Goal: Task Accomplishment & Management: Manage account settings

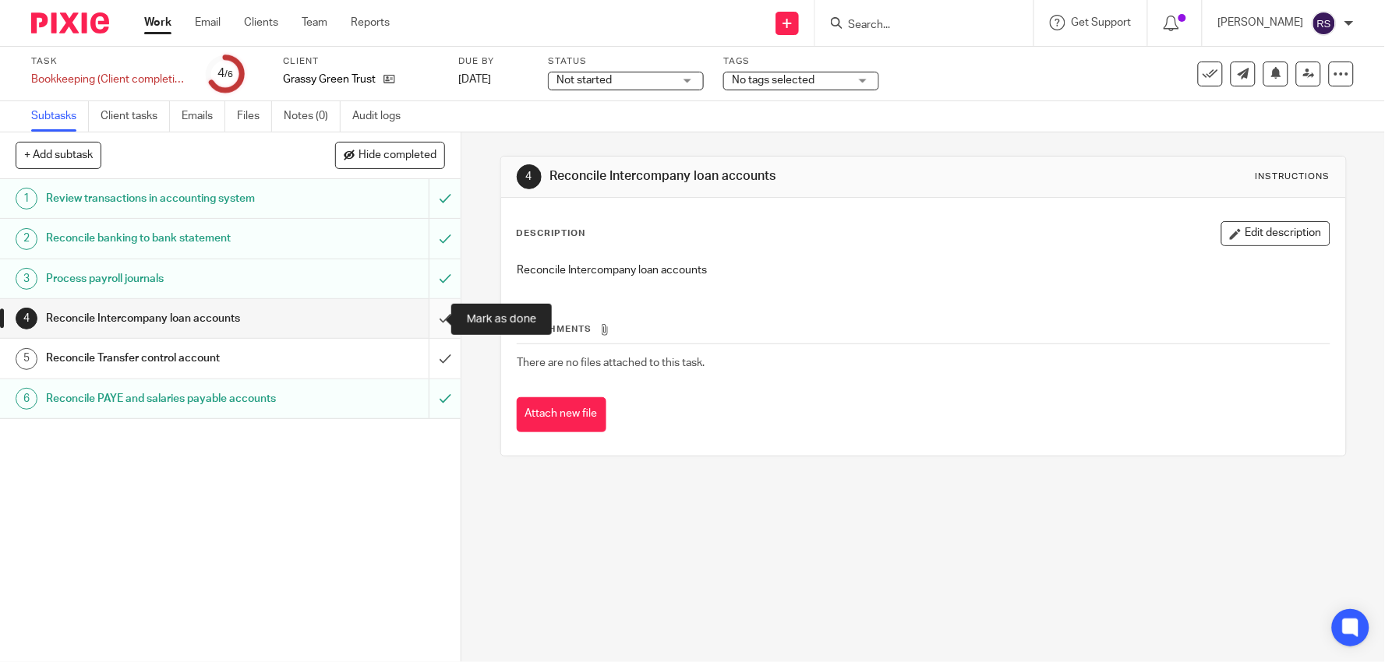
click at [435, 318] on input "submit" at bounding box center [230, 318] width 461 height 39
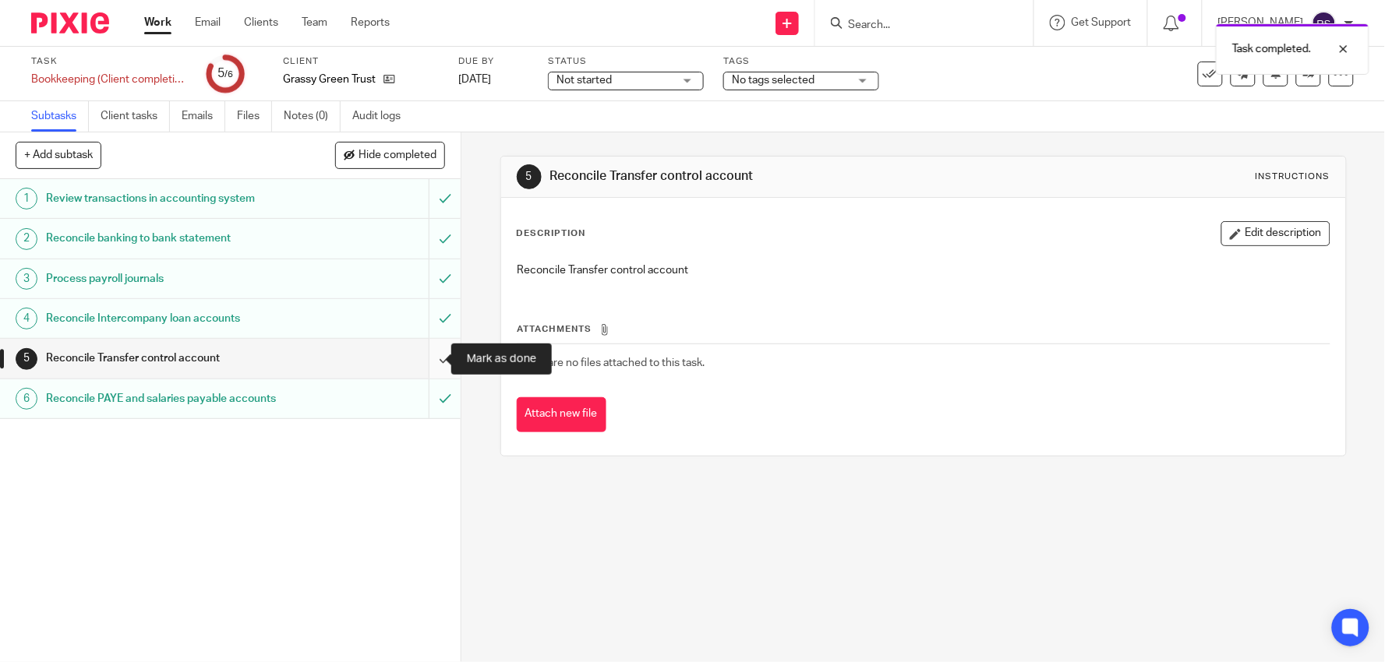
click at [418, 355] on input "submit" at bounding box center [230, 358] width 461 height 39
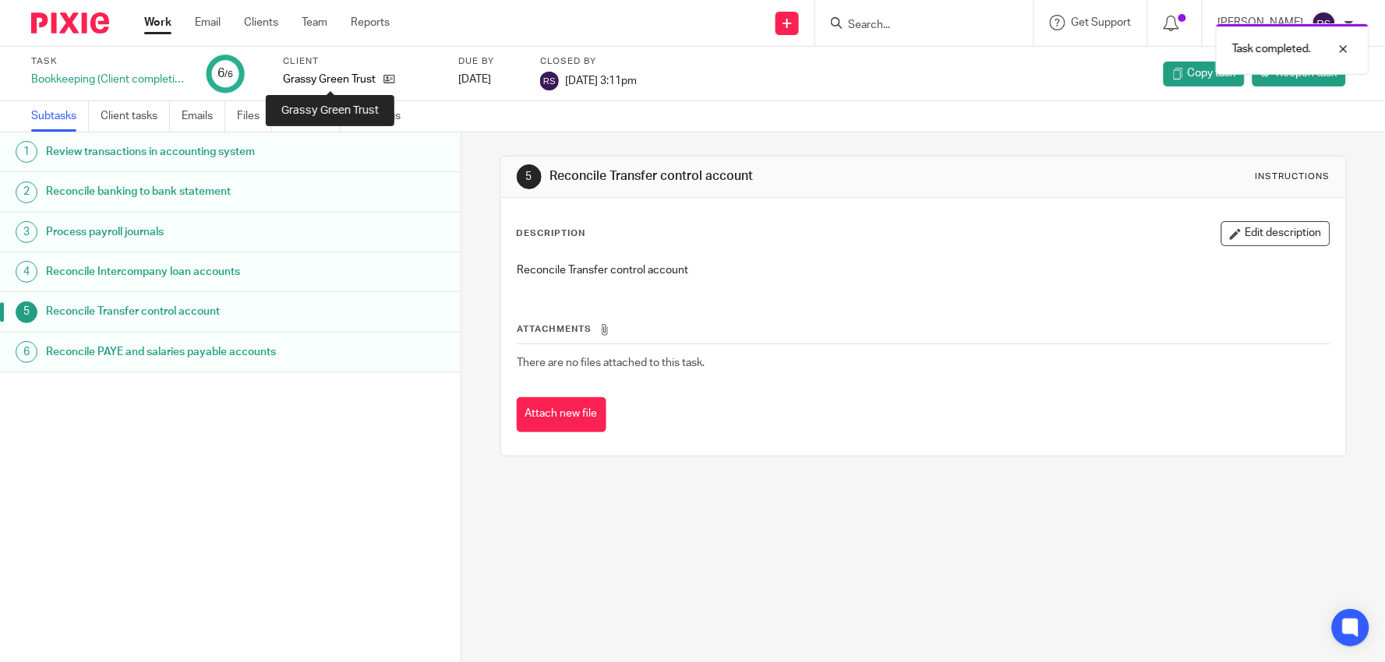
click at [347, 80] on p "Grassy Green Trust" at bounding box center [329, 80] width 93 height 16
copy div "Grassy Green Trust"
click at [316, 26] on link "Team" at bounding box center [315, 23] width 26 height 16
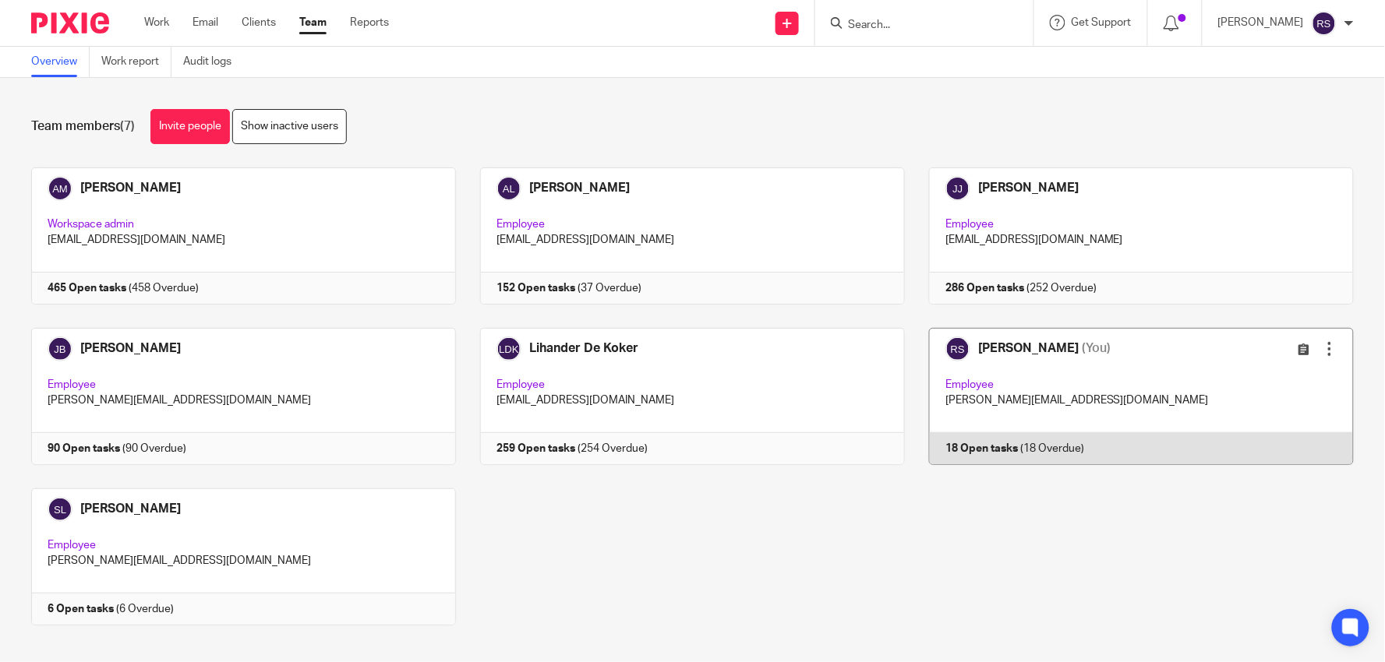
click at [1161, 395] on link at bounding box center [1129, 396] width 449 height 137
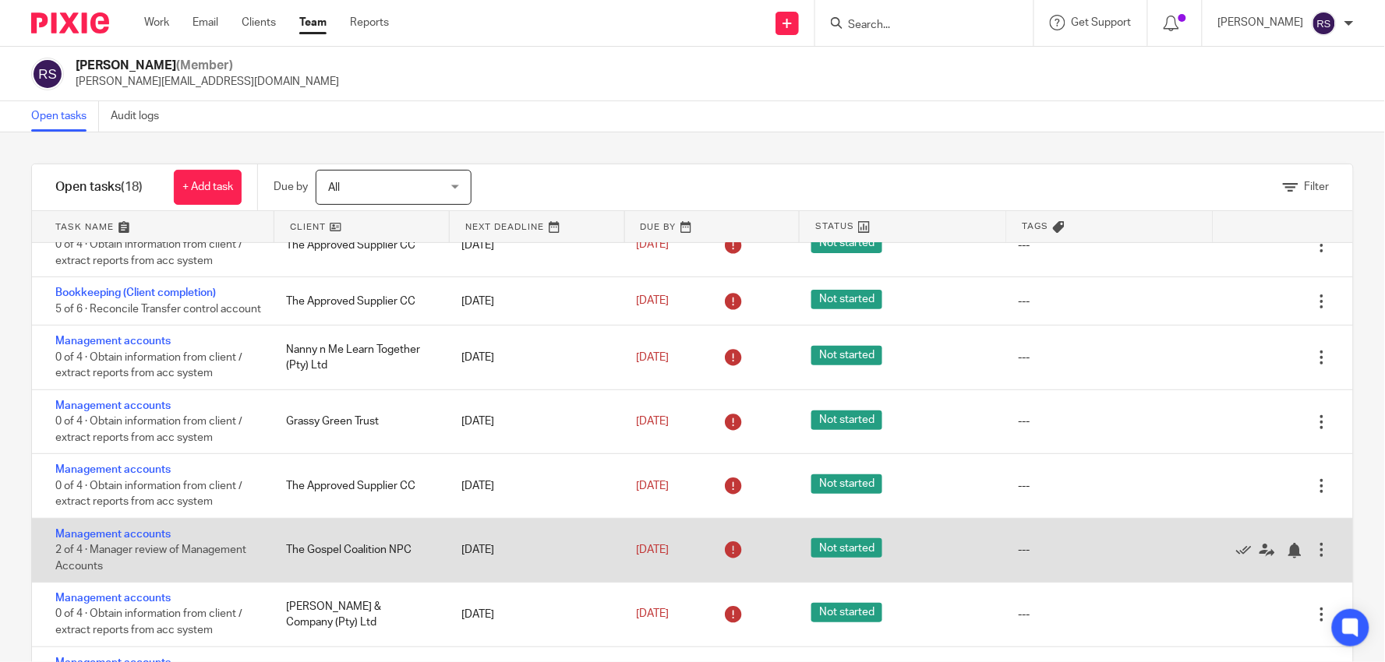
scroll to position [173, 0]
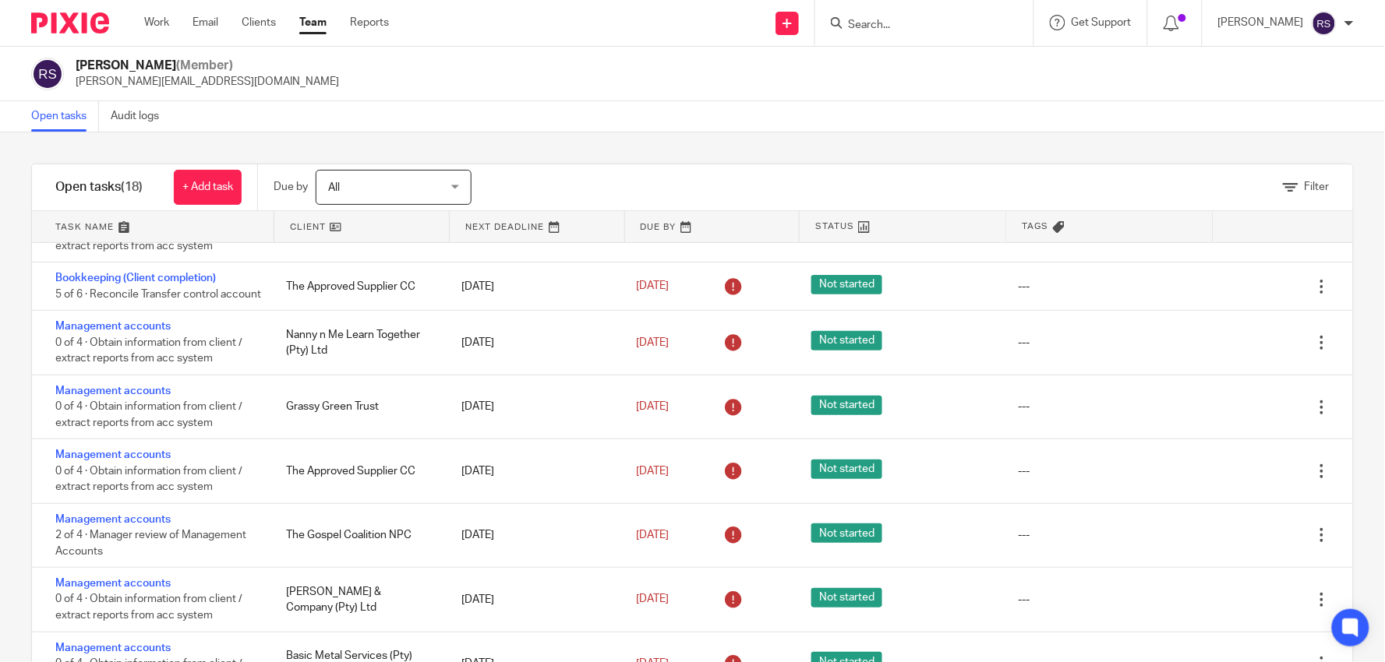
click at [867, 14] on div at bounding box center [922, 22] width 182 height 19
click at [892, 21] on input "Search" at bounding box center [916, 26] width 140 height 14
paste input "Grassy Green Trust"
type input "Grassy Green Trust"
click button "submit" at bounding box center [0, 0] width 0 height 0
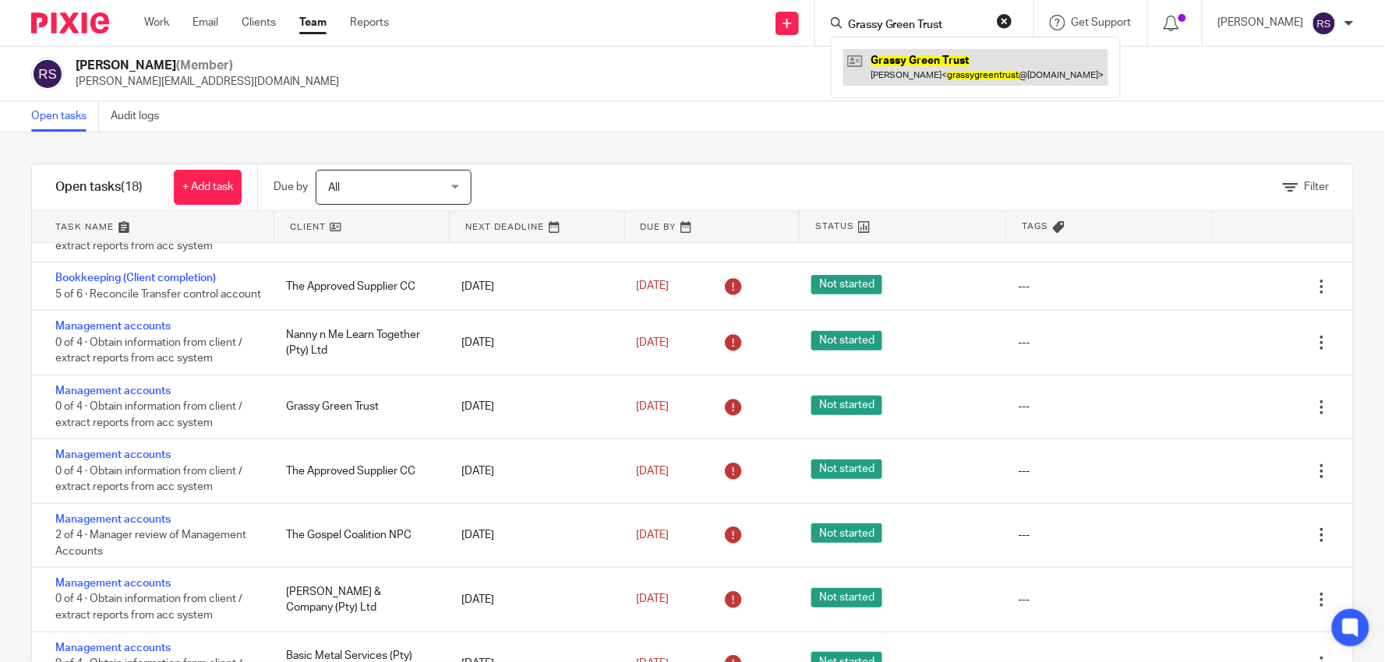
click at [938, 63] on link at bounding box center [975, 67] width 265 height 36
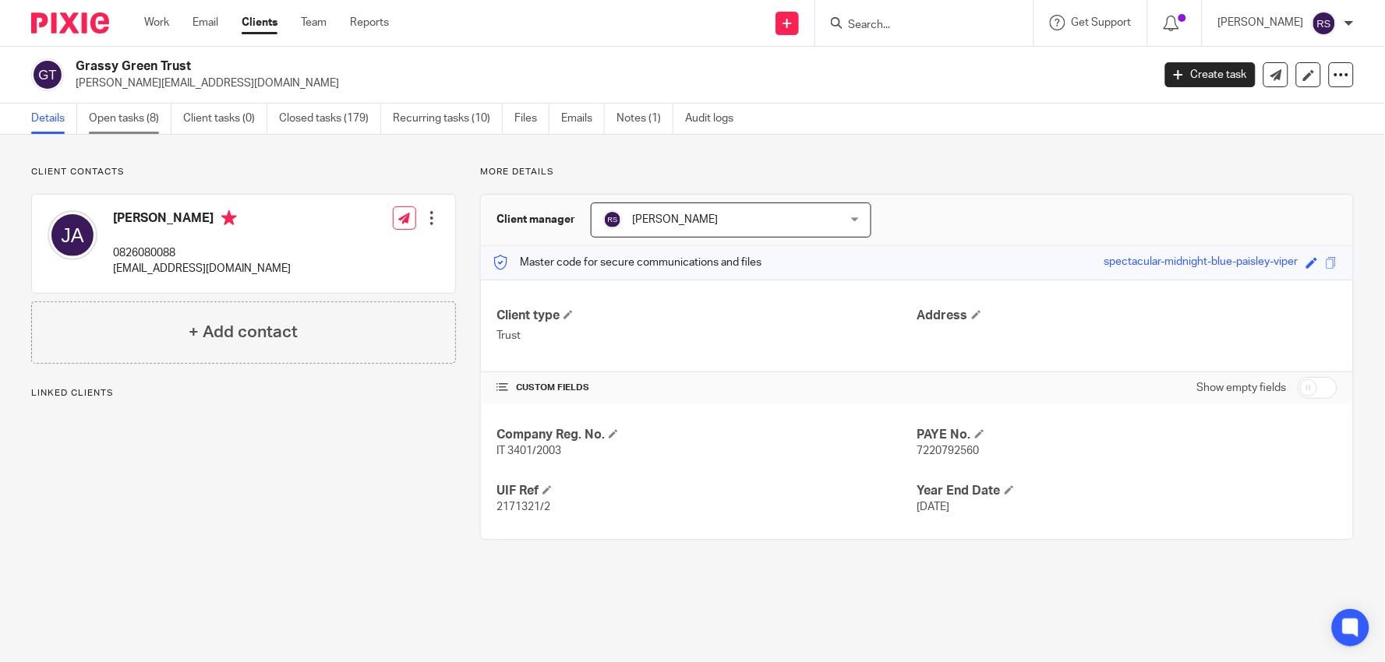
click at [133, 121] on link "Open tasks (8)" at bounding box center [130, 119] width 83 height 30
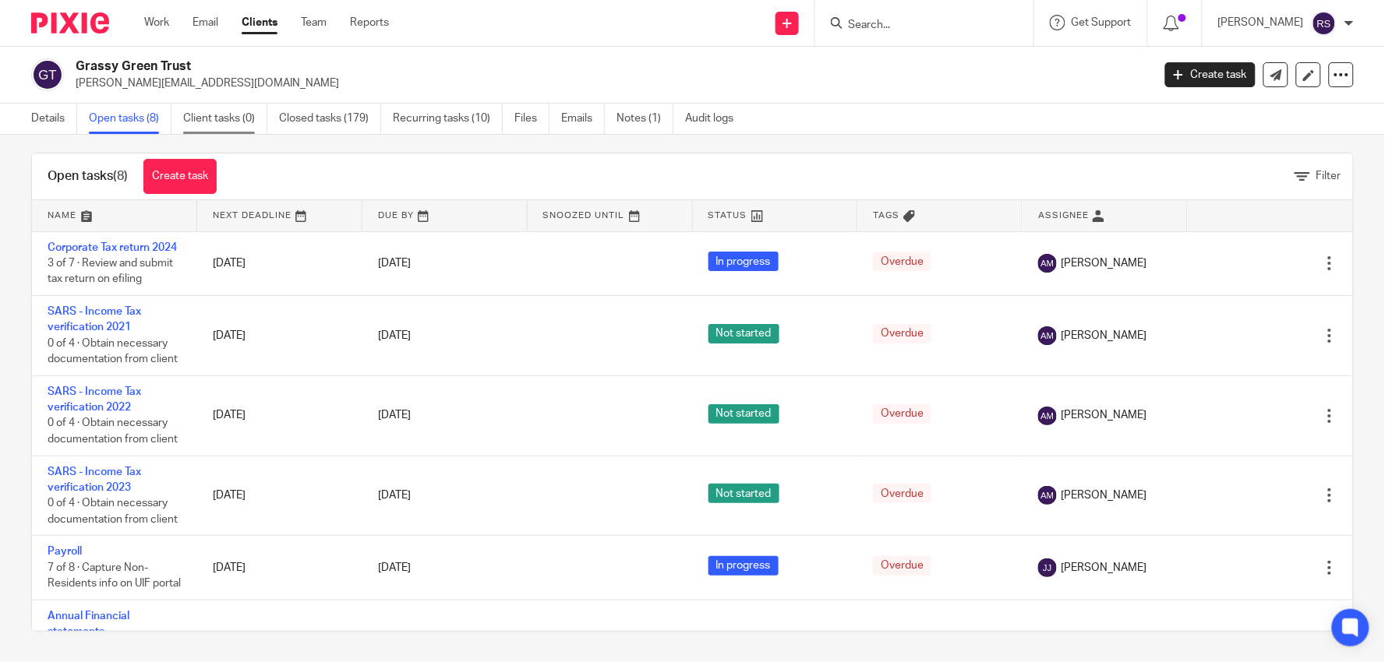
click at [244, 114] on link "Client tasks (0)" at bounding box center [225, 119] width 84 height 30
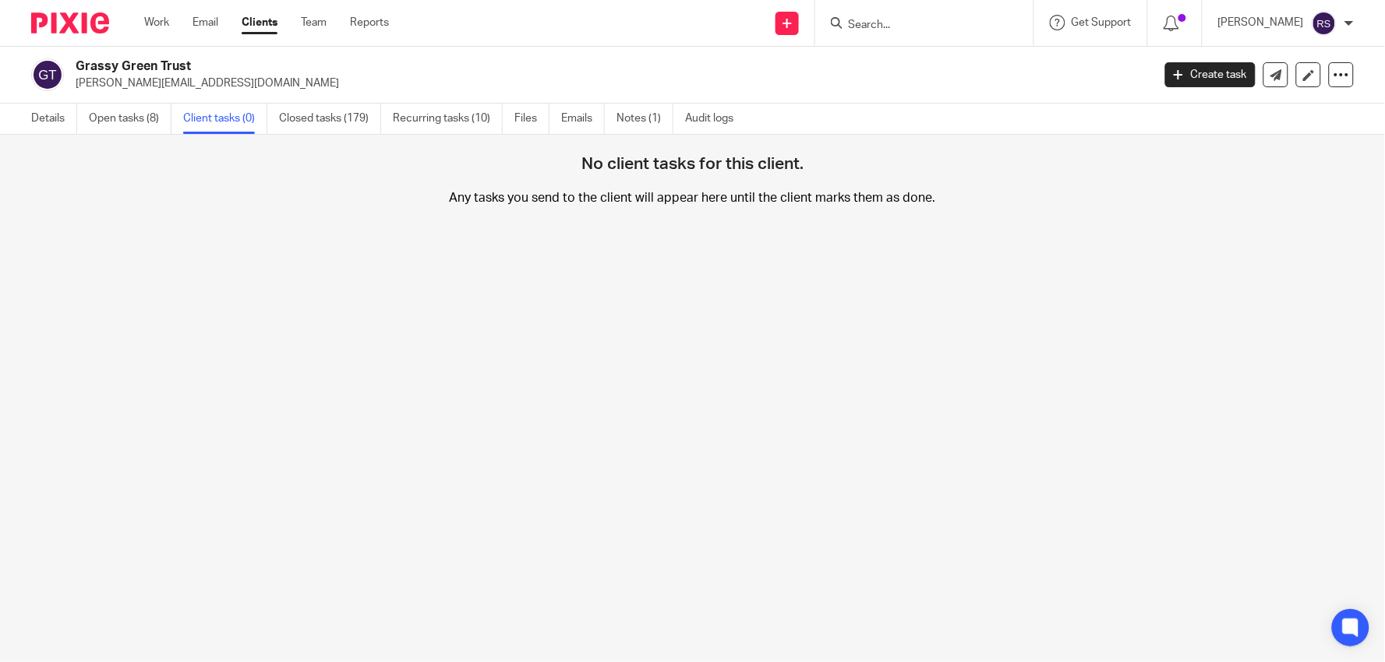
click at [344, 114] on link "Closed tasks (179)" at bounding box center [330, 119] width 102 height 30
click at [317, 118] on link "Closed tasks (179)" at bounding box center [330, 119] width 102 height 30
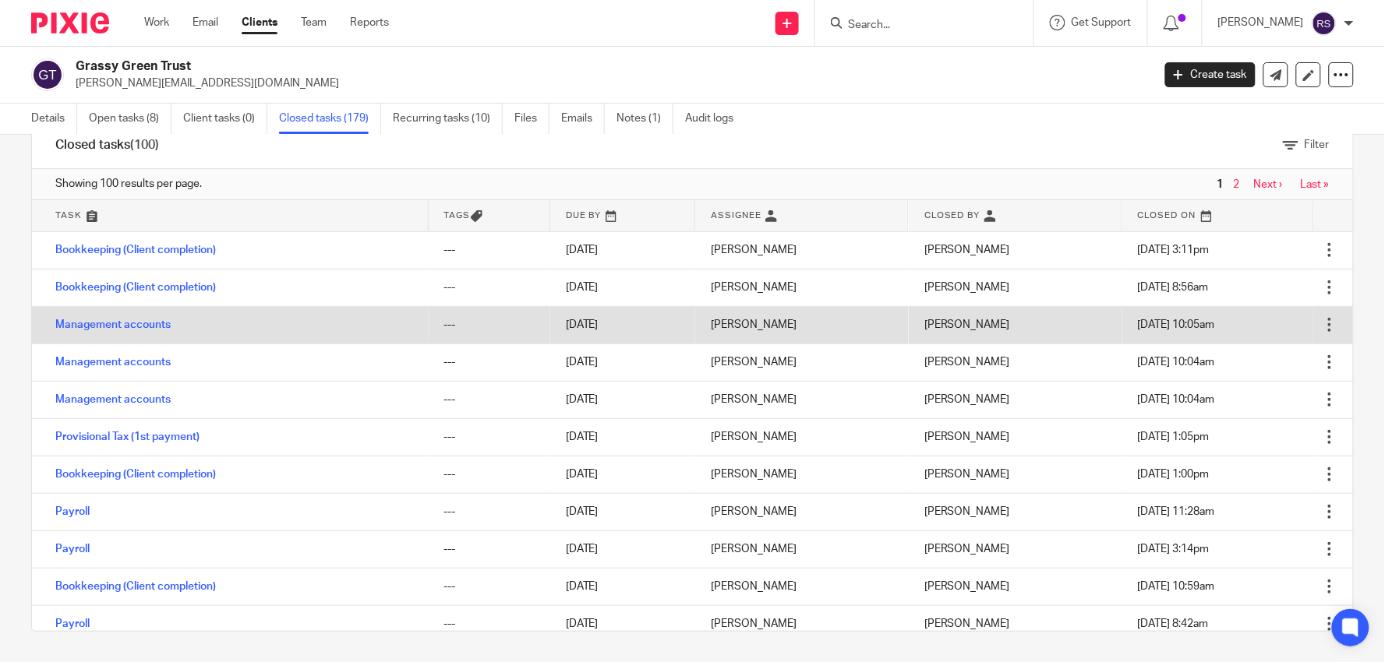
click at [1322, 329] on div at bounding box center [1330, 325] width 16 height 16
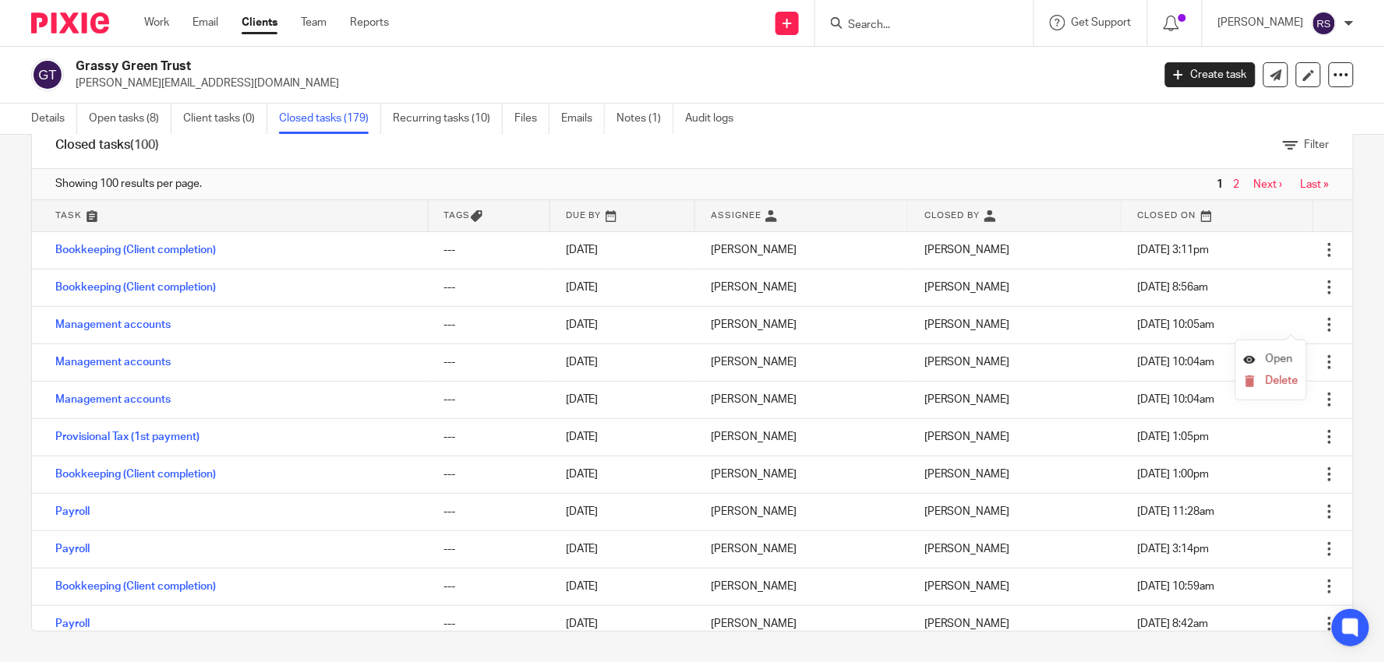
click at [1283, 364] on span "Open" at bounding box center [1279, 359] width 27 height 11
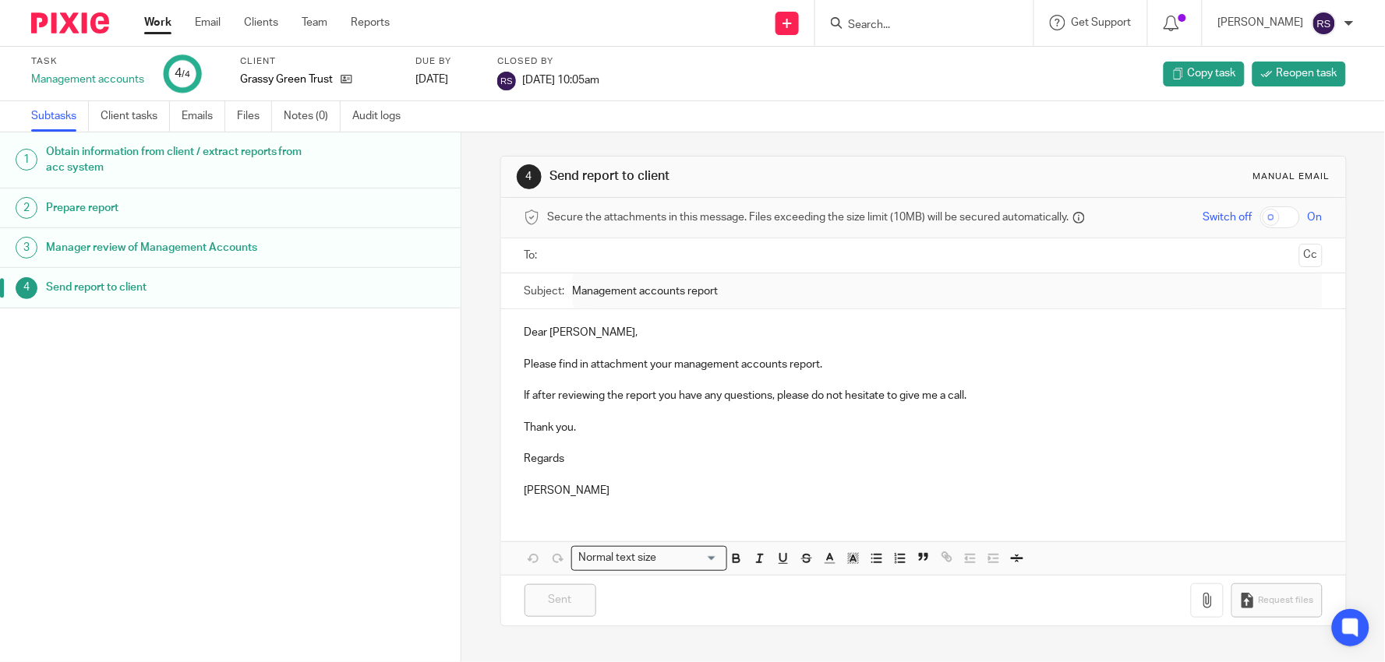
click at [170, 243] on h1 "Manager review of Management Accounts" at bounding box center [179, 247] width 267 height 23
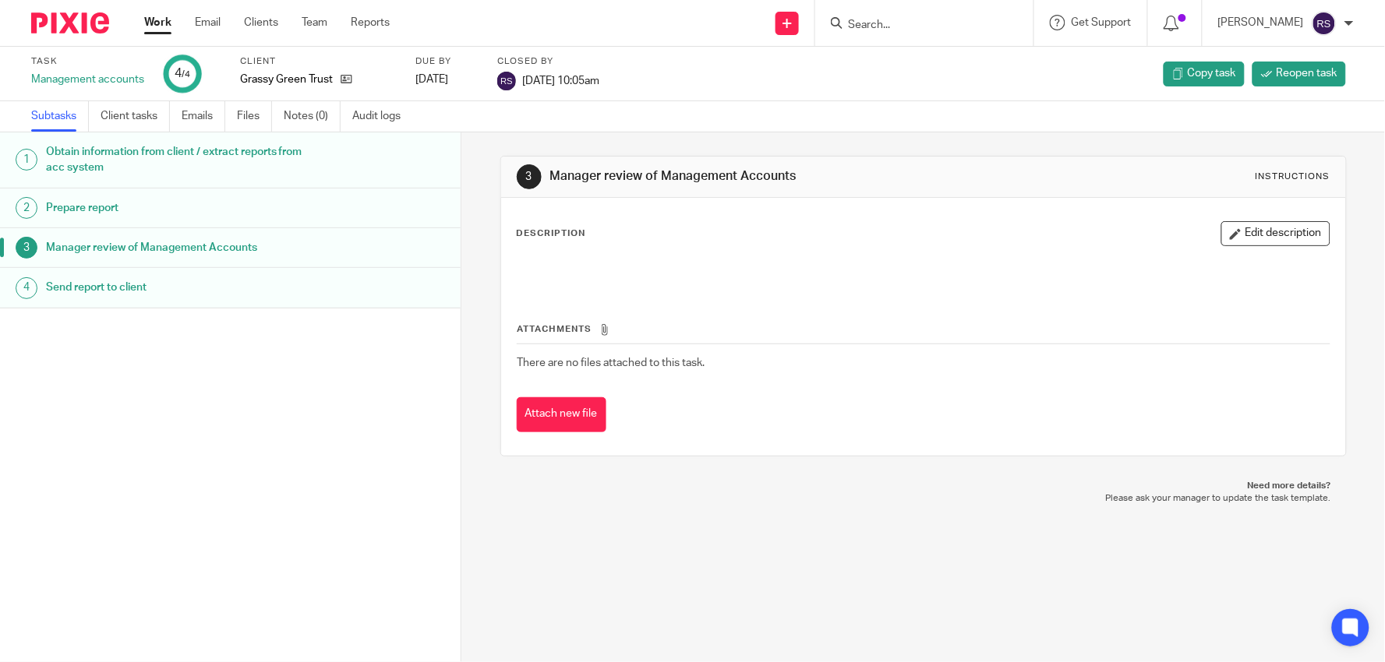
click at [331, 293] on div "Send report to client" at bounding box center [246, 287] width 400 height 23
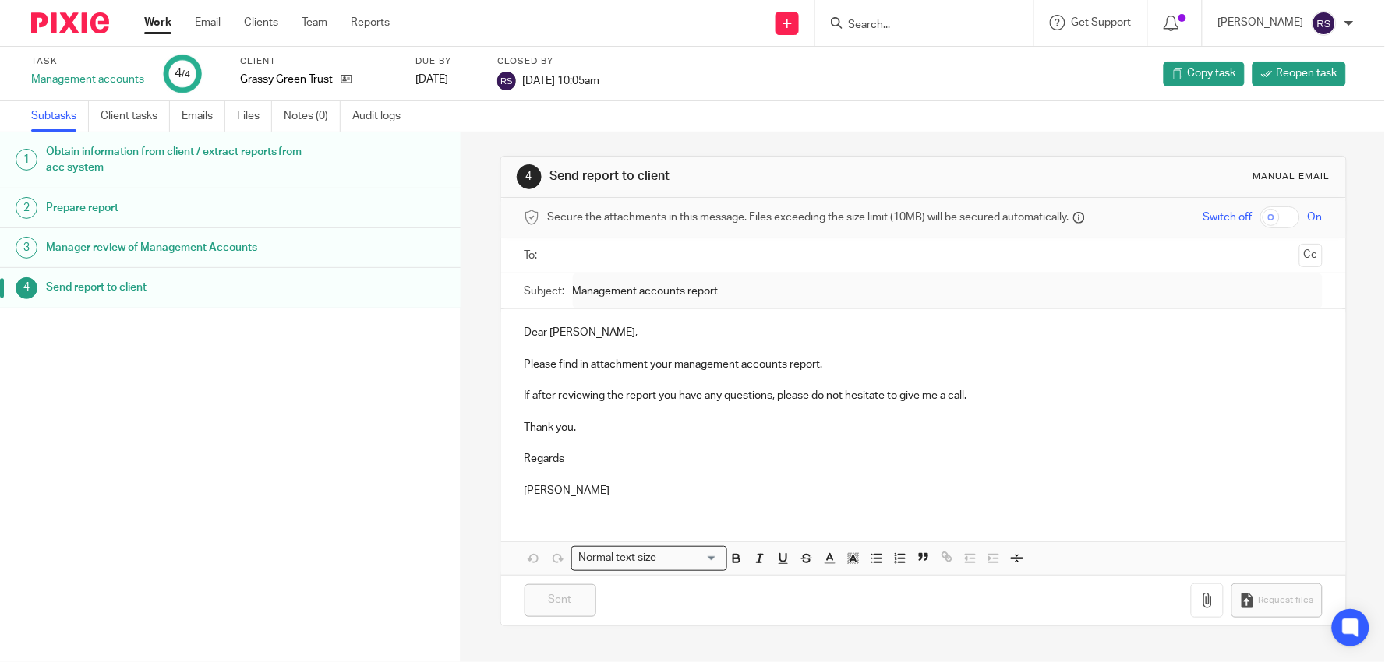
click at [28, 245] on div "3" at bounding box center [27, 248] width 22 height 22
click at [1277, 76] on span "Reopen task" at bounding box center [1307, 73] width 61 height 16
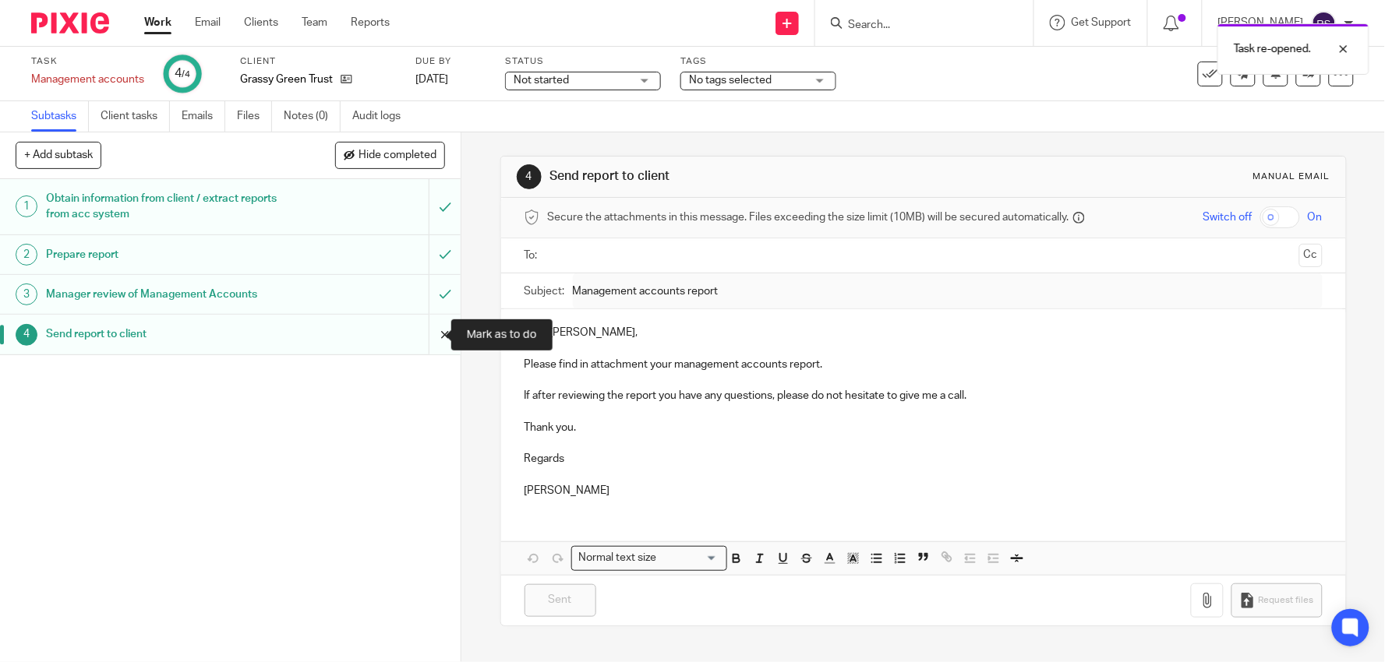
click at [418, 334] on input "submit" at bounding box center [230, 334] width 461 height 39
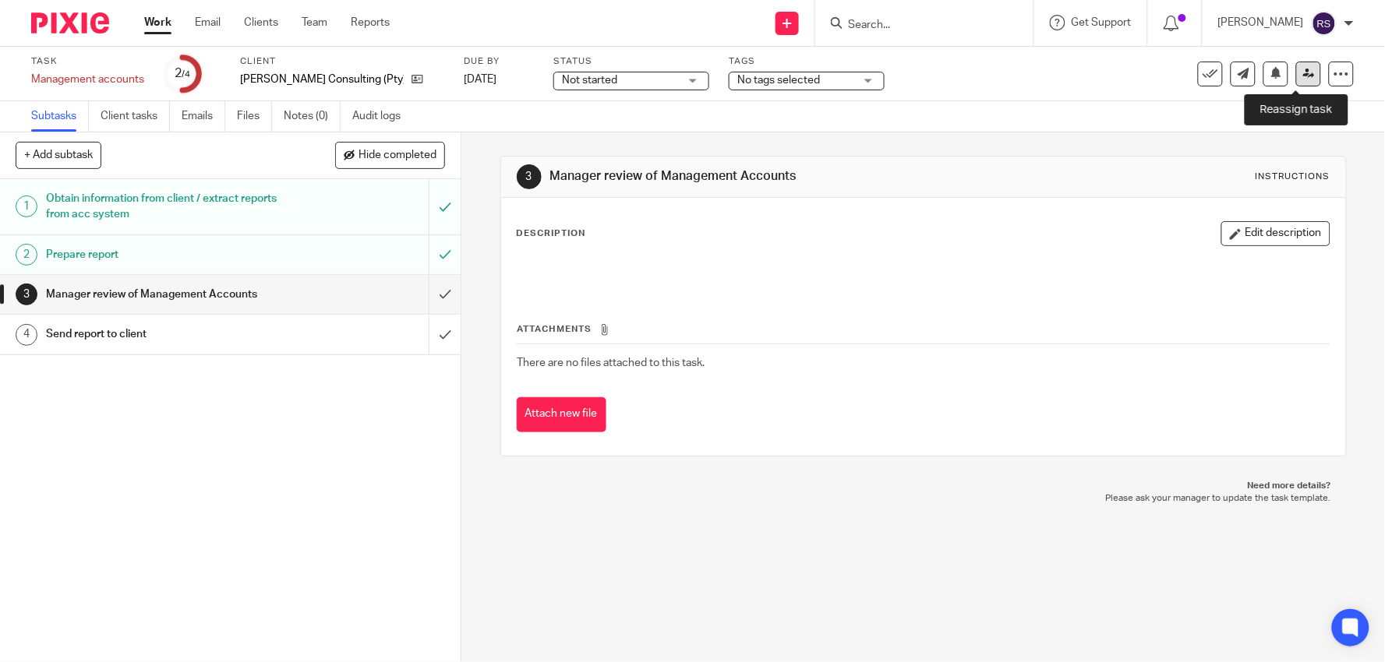
click at [1303, 71] on icon at bounding box center [1309, 74] width 12 height 12
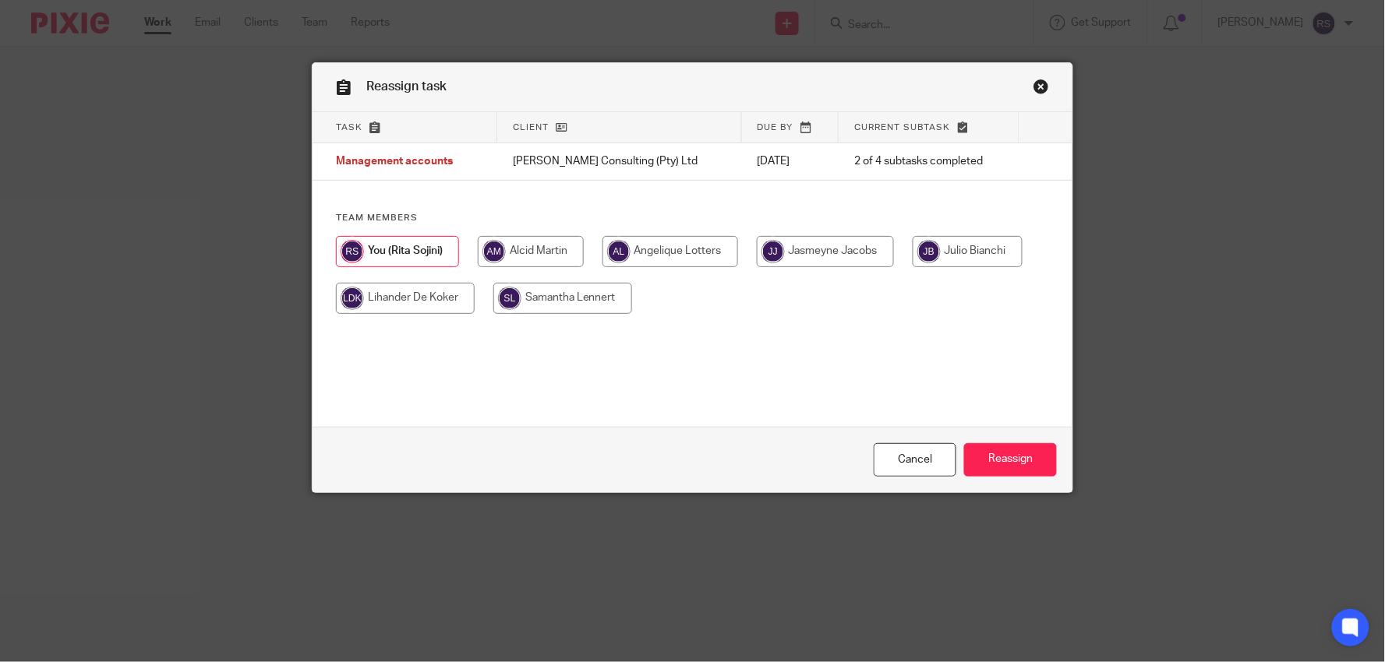
click at [555, 254] on input "radio" at bounding box center [531, 251] width 106 height 31
radio input "true"
click at [999, 463] on input "Reassign" at bounding box center [1010, 460] width 93 height 34
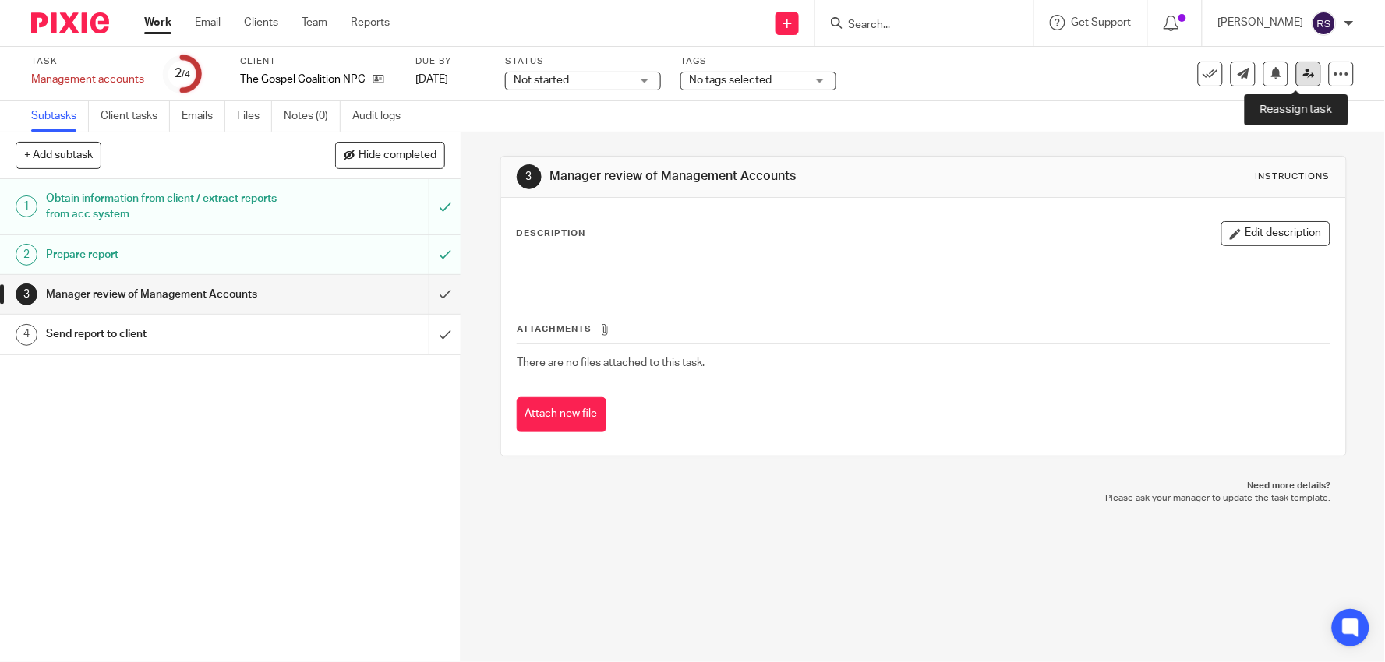
click at [1296, 73] on link at bounding box center [1308, 74] width 25 height 25
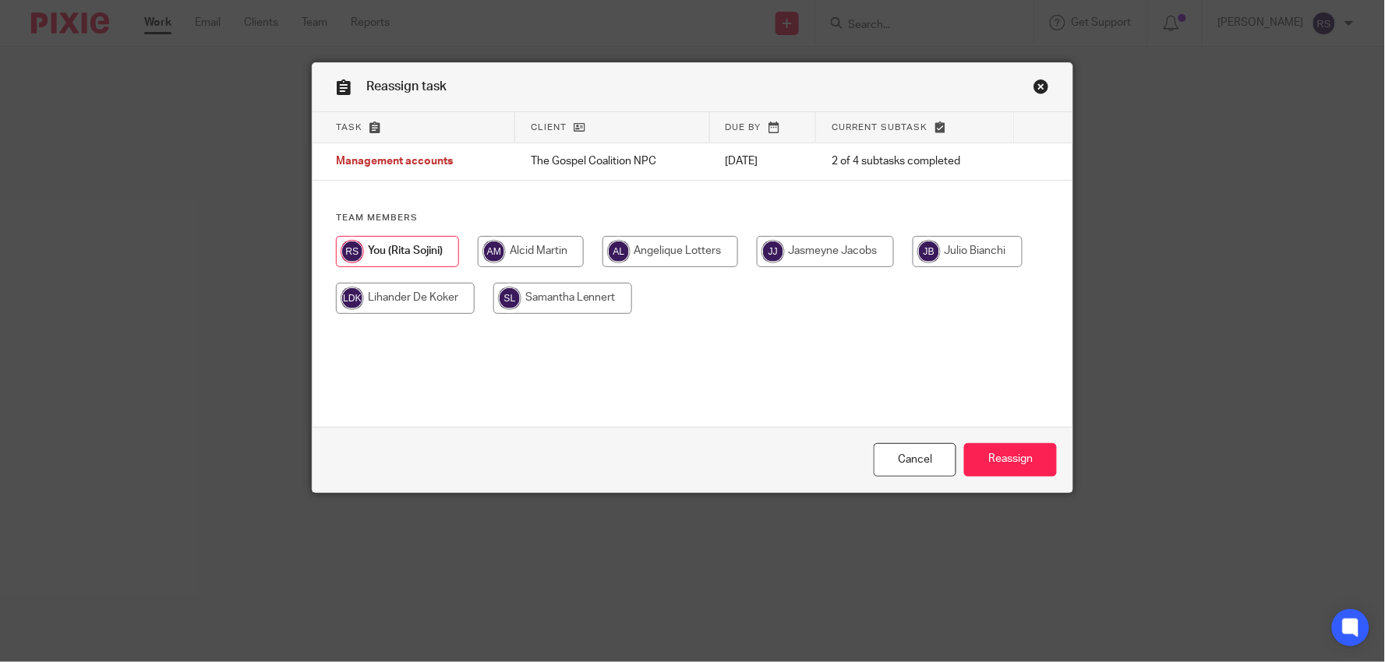
click at [523, 248] on input "radio" at bounding box center [531, 251] width 106 height 31
radio input "true"
click at [1033, 461] on input "Reassign" at bounding box center [1010, 460] width 93 height 34
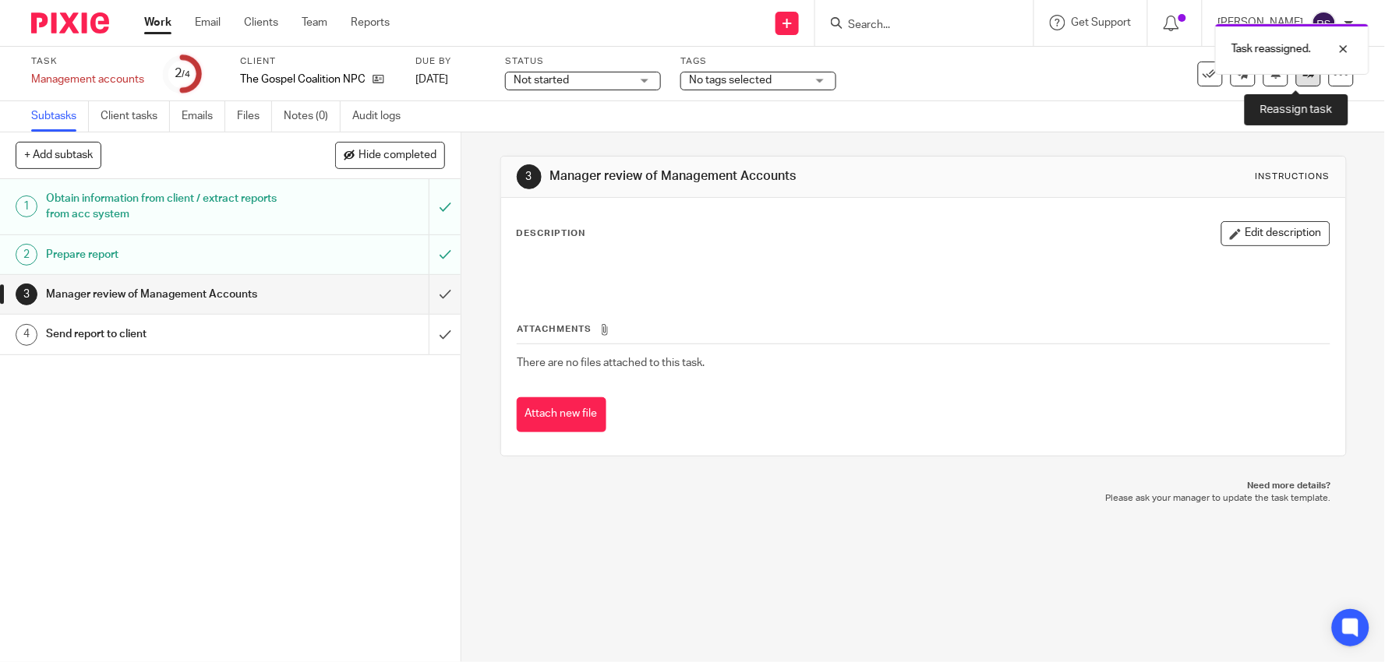
click at [1296, 83] on link at bounding box center [1308, 74] width 25 height 25
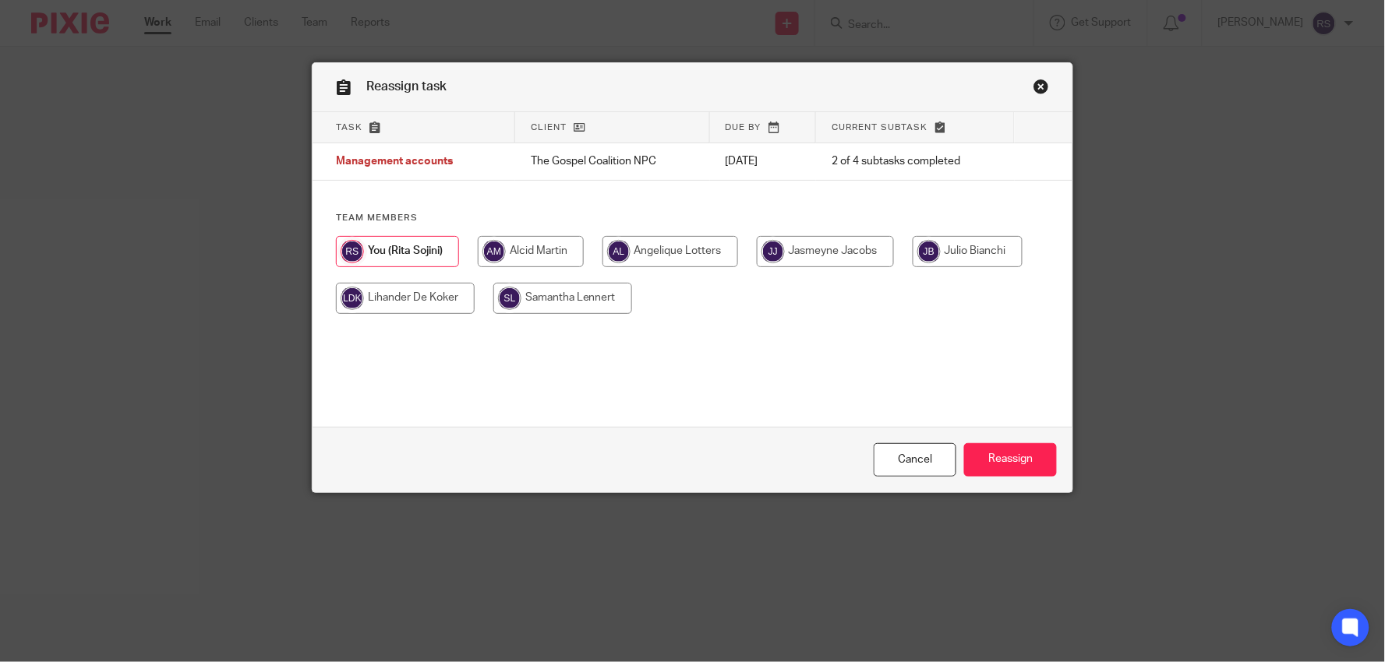
click at [530, 246] on input "radio" at bounding box center [531, 251] width 106 height 31
radio input "true"
click at [1007, 452] on input "Reassign" at bounding box center [1010, 460] width 93 height 34
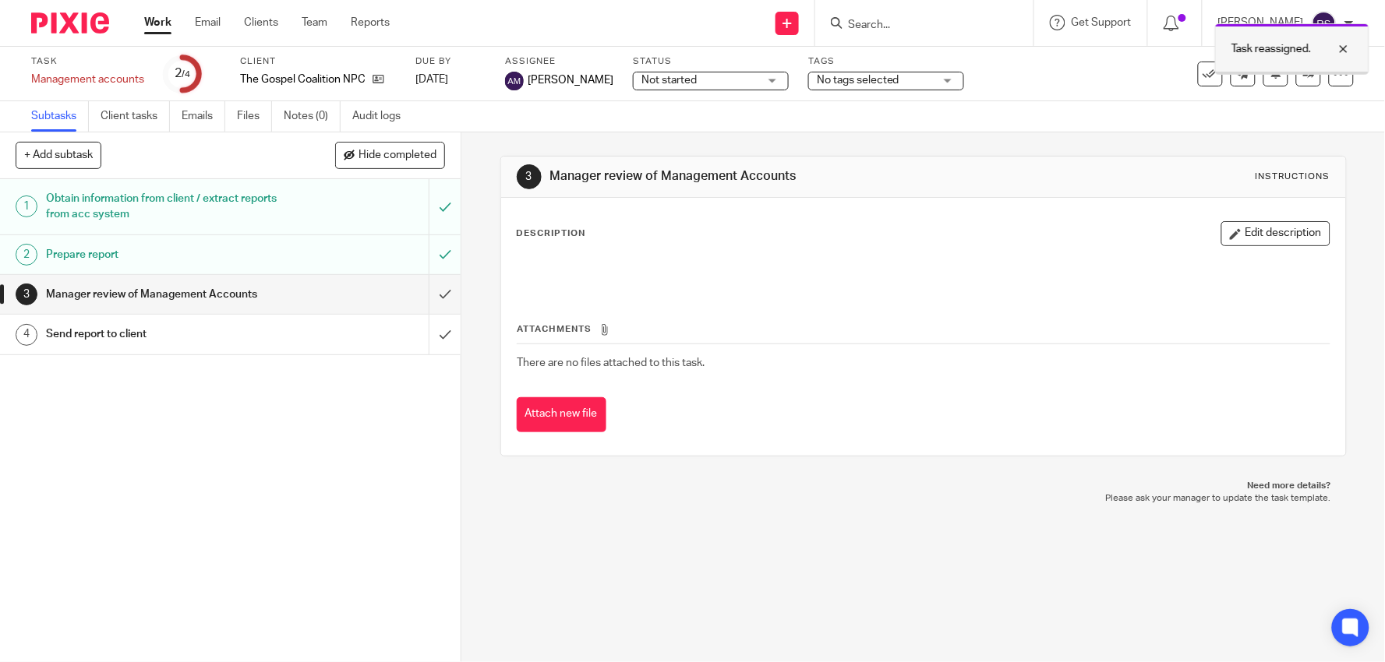
click at [1347, 55] on div at bounding box center [1332, 49] width 42 height 19
click at [1025, 70] on div "Task Management accounts Save Management accounts 2 /4 Client The Gospel Coalit…" at bounding box center [582, 73] width 1102 height 37
